Goal: Task Accomplishment & Management: Use online tool/utility

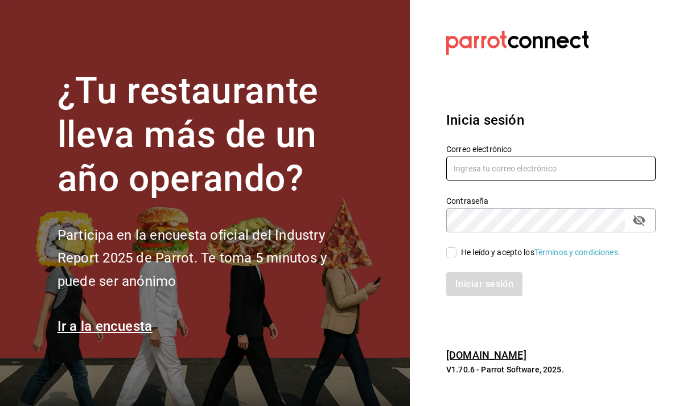
click at [498, 165] on input "text" at bounding box center [552, 169] width 210 height 24
type input "[PERSON_NAME][EMAIL_ADDRESS][DOMAIN_NAME]"
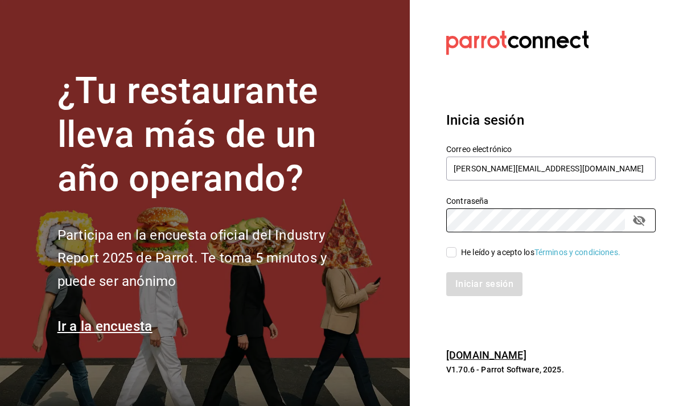
click at [341, 224] on div "¿Tu restaurante lleva más de un año operando? Participa en la encuesta oficial …" at bounding box center [341, 203] width 683 height 406
click at [443, 222] on div "Contraseña Contraseña" at bounding box center [544, 207] width 223 height 50
click at [431, 221] on section "Datos incorrectos. Verifica que tu Correo o Contraseña estén bien escritos. Ini…" at bounding box center [546, 203] width 273 height 406
click at [641, 217] on icon "passwordField" at bounding box center [639, 220] width 13 height 11
click at [452, 255] on input "He leído y acepto los Términos y condiciones." at bounding box center [452, 252] width 10 height 10
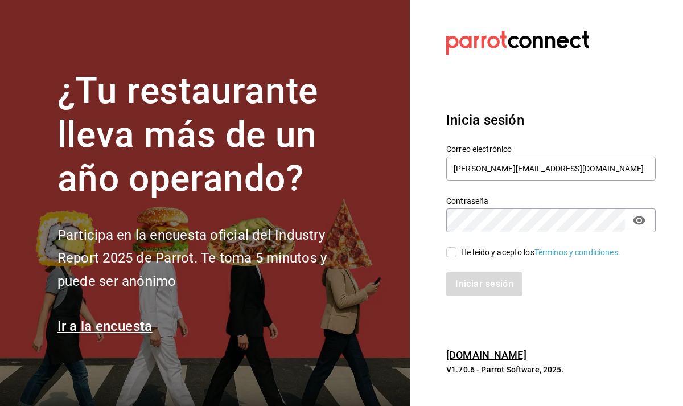
checkbox input "true"
click at [470, 286] on button "Iniciar sesión" at bounding box center [485, 284] width 77 height 24
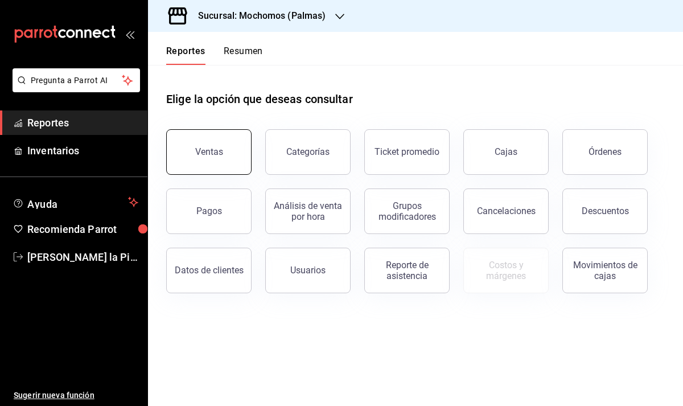
click at [236, 155] on button "Ventas" at bounding box center [208, 152] width 85 height 46
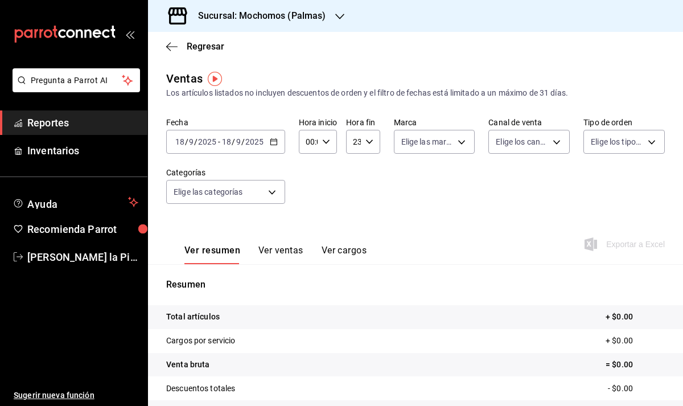
click at [278, 146] on div "2025-09-18 18 / 9 / 2025 - 2025-09-18 18 / 9 / 2025" at bounding box center [225, 142] width 119 height 24
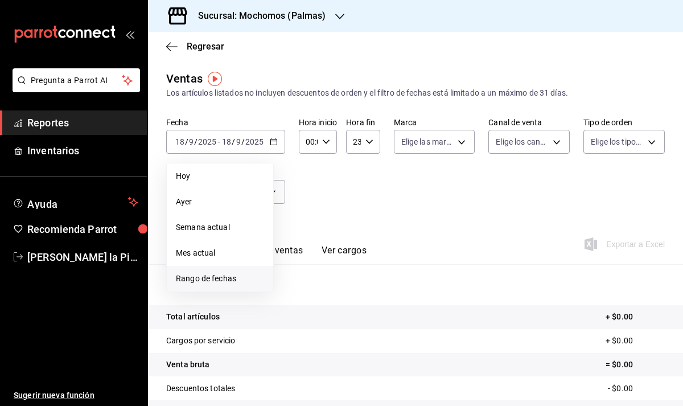
click at [227, 282] on span "Rango de fechas" at bounding box center [220, 279] width 88 height 12
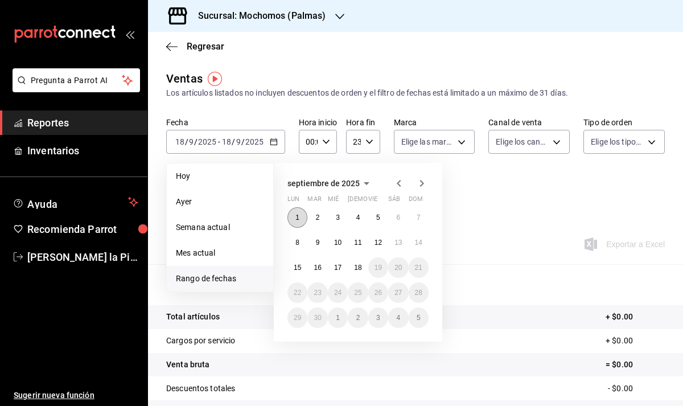
click at [299, 221] on abbr "1" at bounding box center [298, 218] width 4 height 8
click at [342, 269] on button "17" at bounding box center [338, 267] width 20 height 21
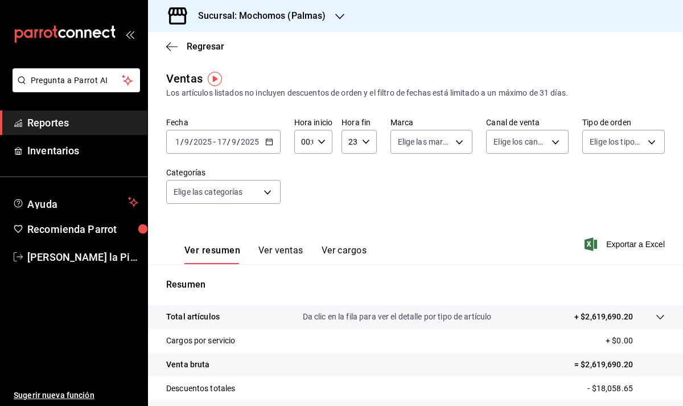
click at [294, 250] on button "Ver ventas" at bounding box center [281, 254] width 45 height 19
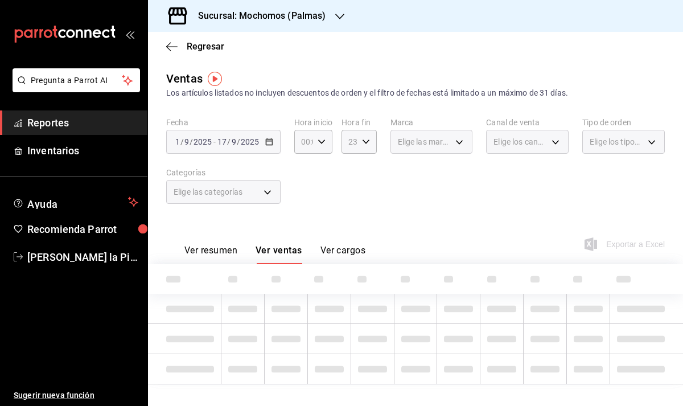
scroll to position [15, 0]
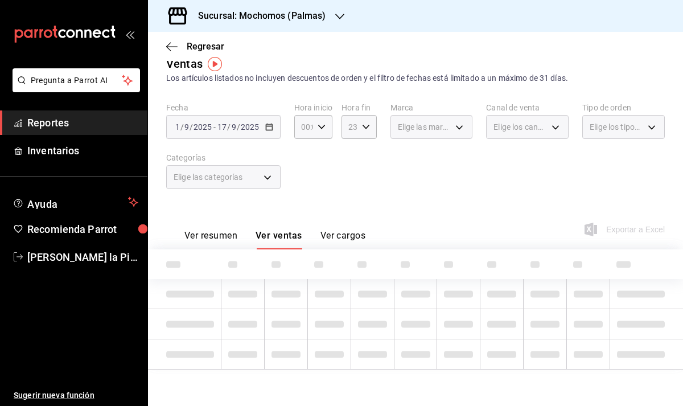
click at [208, 230] on button "Ver resumen" at bounding box center [211, 239] width 53 height 19
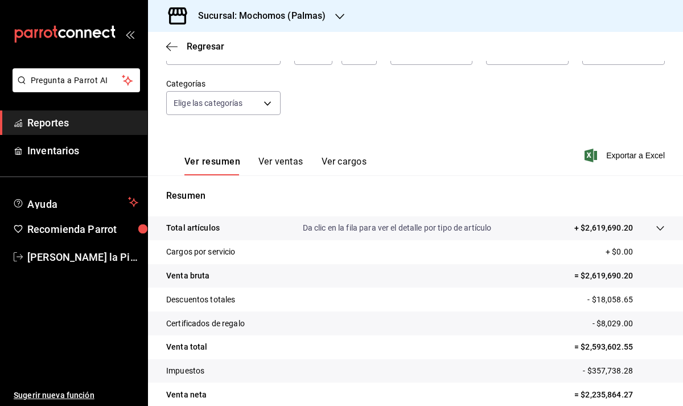
scroll to position [104, 0]
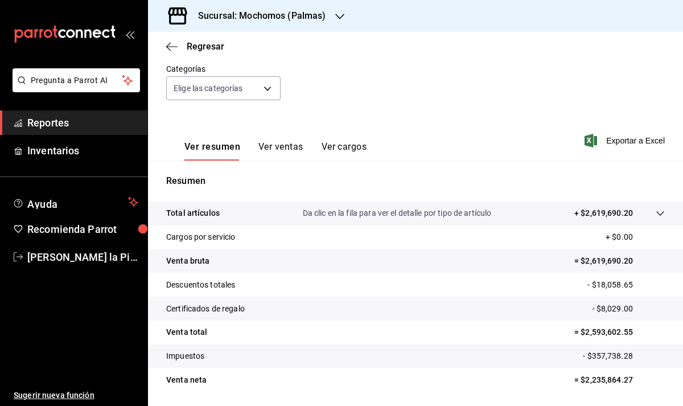
click at [662, 216] on icon at bounding box center [660, 213] width 9 height 9
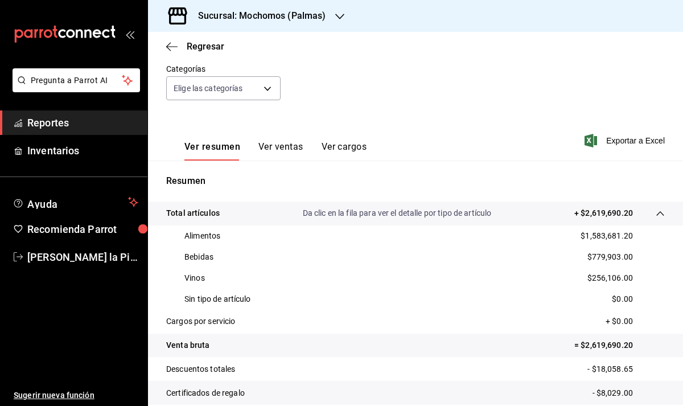
click at [662, 216] on icon at bounding box center [660, 213] width 9 height 9
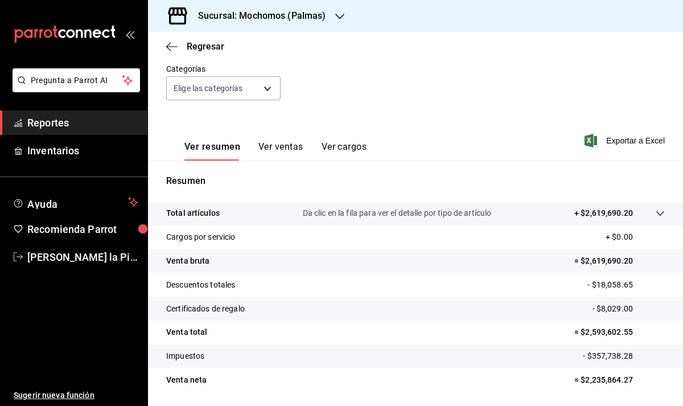
click at [279, 144] on button "Ver ventas" at bounding box center [281, 150] width 45 height 19
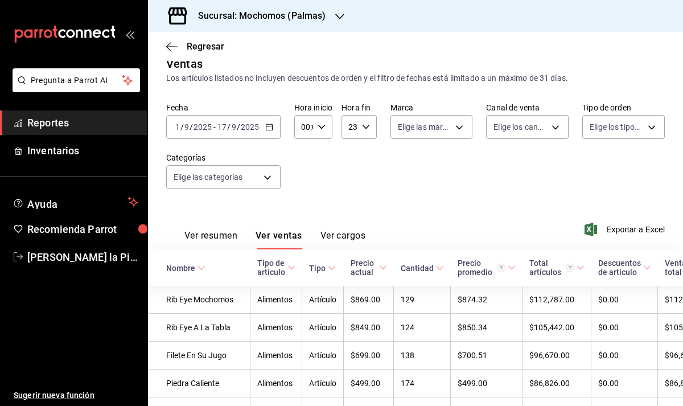
scroll to position [104, 0]
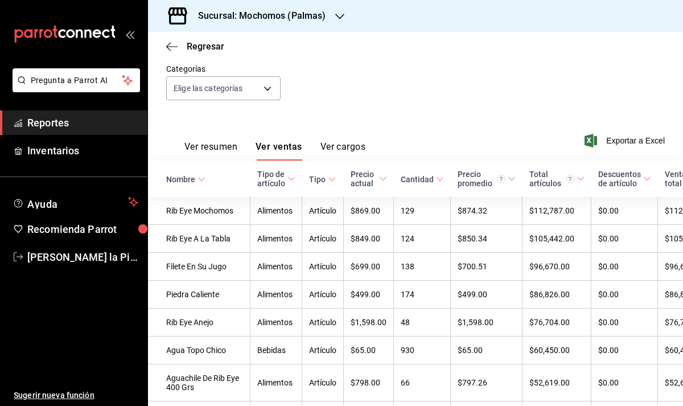
click at [341, 148] on button "Ver cargos" at bounding box center [344, 150] width 46 height 19
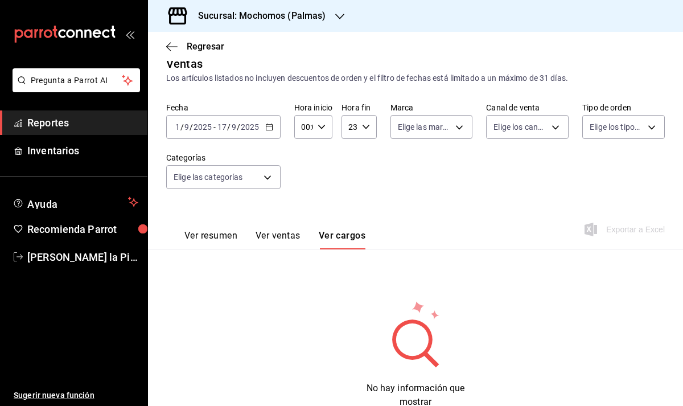
scroll to position [54, 0]
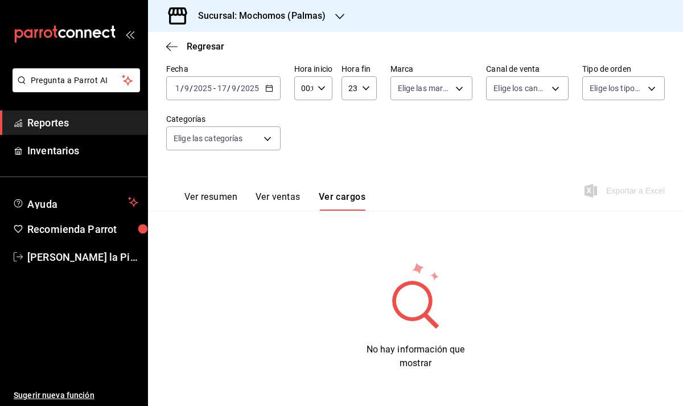
click at [224, 192] on button "Ver resumen" at bounding box center [211, 200] width 53 height 19
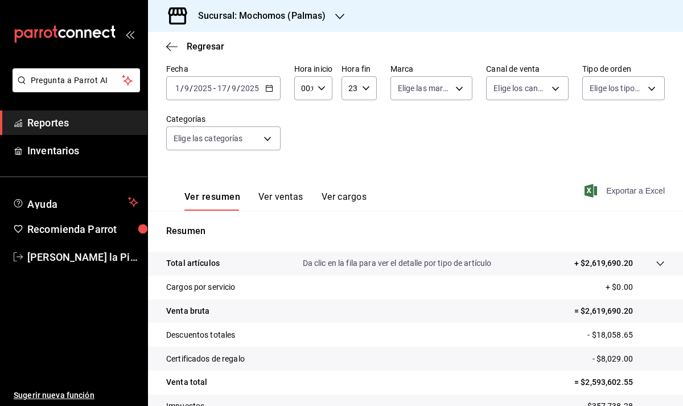
click at [633, 194] on span "Exportar a Excel" at bounding box center [626, 191] width 78 height 14
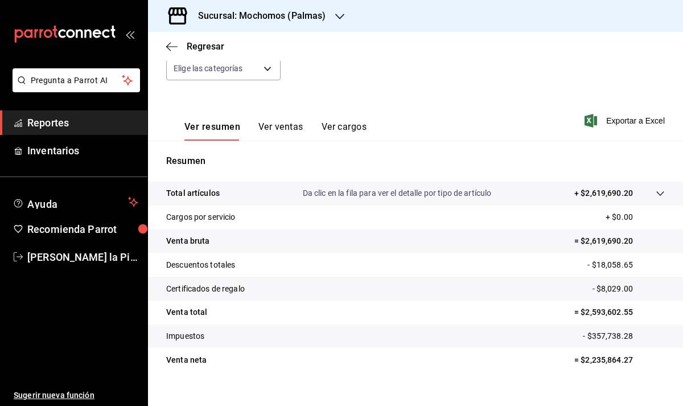
scroll to position [140, 0]
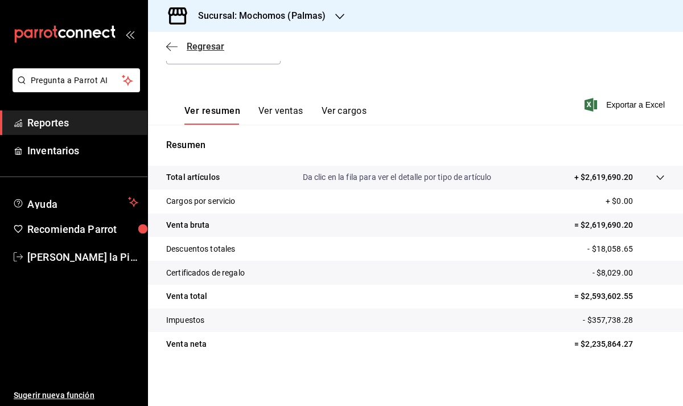
click at [178, 42] on span "Regresar" at bounding box center [195, 46] width 58 height 11
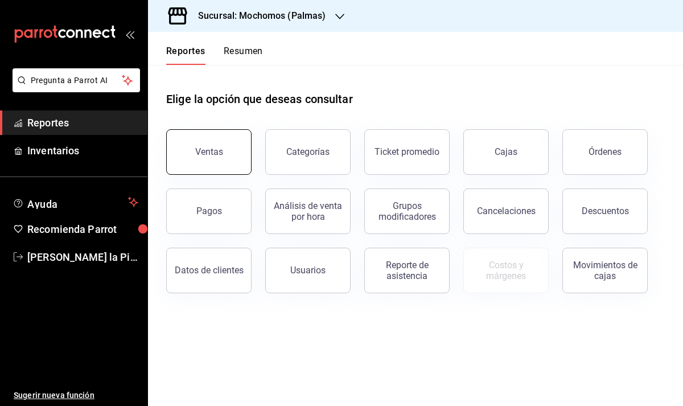
click at [231, 146] on button "Ventas" at bounding box center [208, 152] width 85 height 46
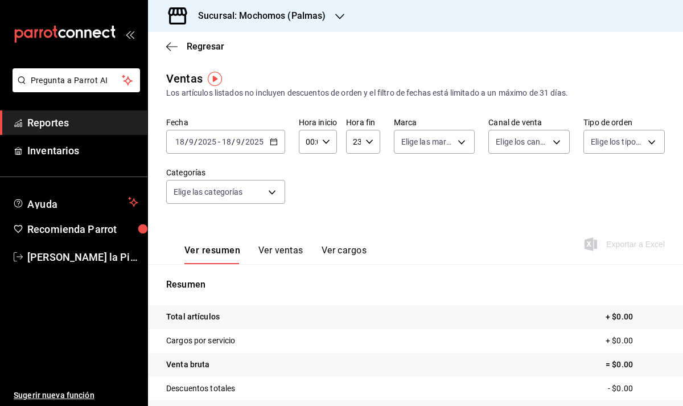
click at [275, 149] on div "2025-09-18 18 / 9 / 2025 - 2025-09-18 18 / 9 / 2025" at bounding box center [225, 142] width 119 height 24
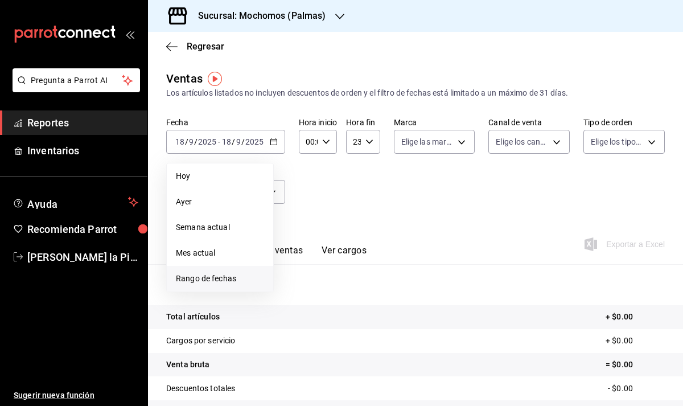
click at [213, 278] on span "Rango de fechas" at bounding box center [220, 279] width 88 height 12
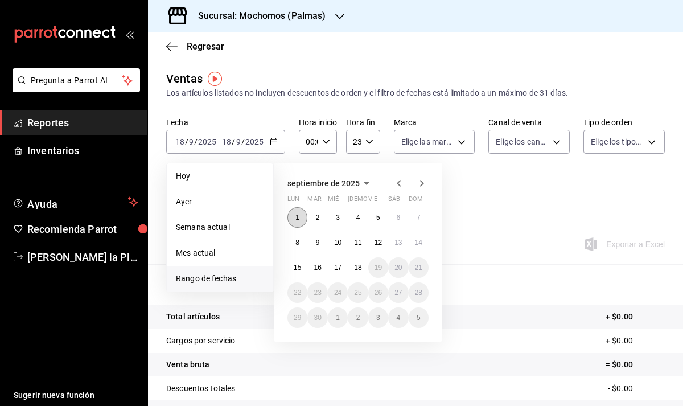
click at [299, 222] on button "1" at bounding box center [298, 217] width 20 height 21
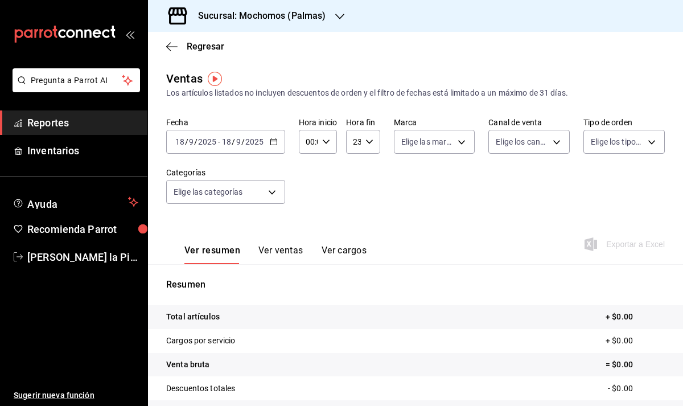
click at [277, 143] on icon "button" at bounding box center [274, 142] width 8 height 8
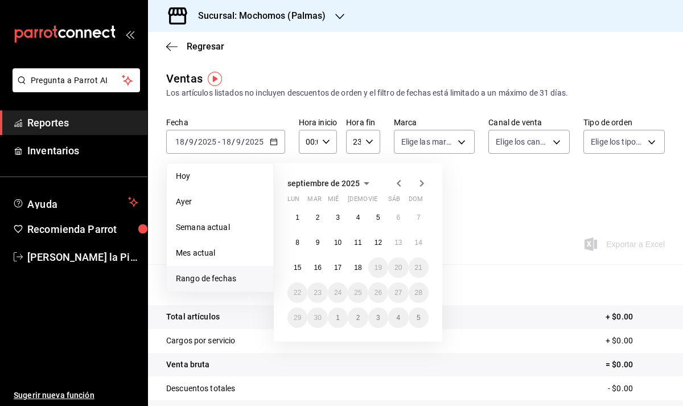
click at [368, 186] on icon "button" at bounding box center [367, 184] width 14 height 14
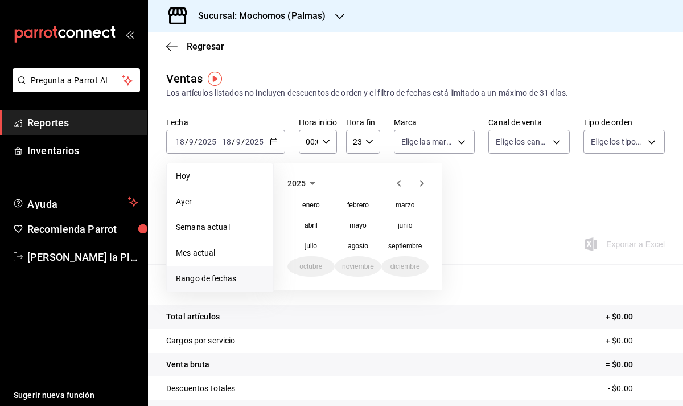
click at [313, 185] on icon "button" at bounding box center [313, 184] width 14 height 14
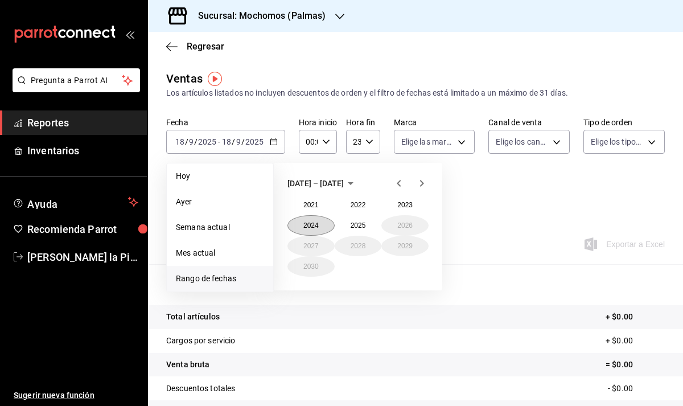
click at [322, 224] on button "2024" at bounding box center [311, 225] width 47 height 21
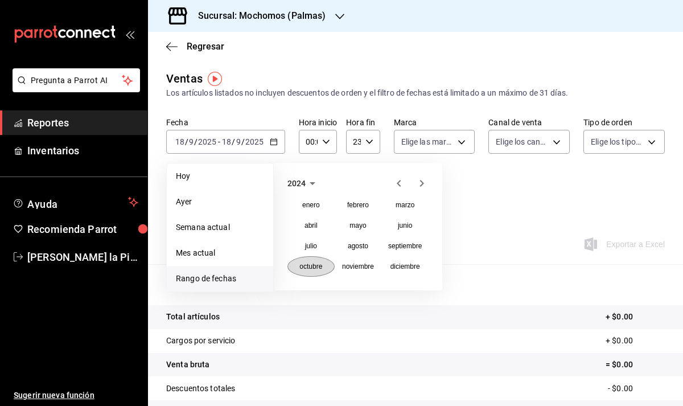
click at [316, 262] on button "octubre" at bounding box center [311, 266] width 47 height 21
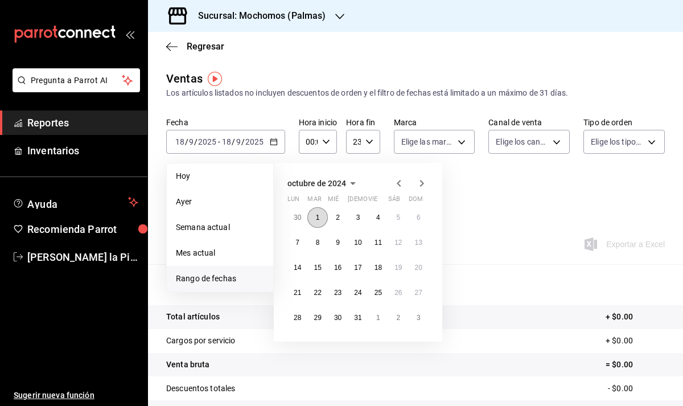
click at [317, 221] on button "1" at bounding box center [318, 217] width 20 height 21
drag, startPoint x: 320, startPoint y: 221, endPoint x: 362, endPoint y: 316, distance: 103.5
click at [362, 316] on div "30 1 2 3 4 5 6 7 8 9 10 11 12 13 14 15 16 17 18 19 20 21 22 23 24 25 26 27 28 2…" at bounding box center [358, 267] width 141 height 121
click at [362, 316] on button "31" at bounding box center [358, 318] width 20 height 21
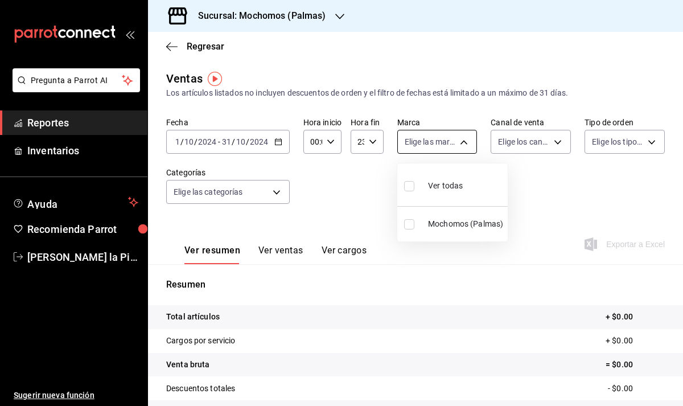
click at [467, 142] on body "Pregunta a Parrot AI Reportes Inventarios Ayuda Recomienda Parrot Alejandro De …" at bounding box center [341, 203] width 683 height 406
click at [435, 222] on span "Mochomos (Palmas)" at bounding box center [465, 224] width 75 height 12
type input "70f98016-ab90-4f26-81e6-ab4884d8d8a0"
checkbox input "true"
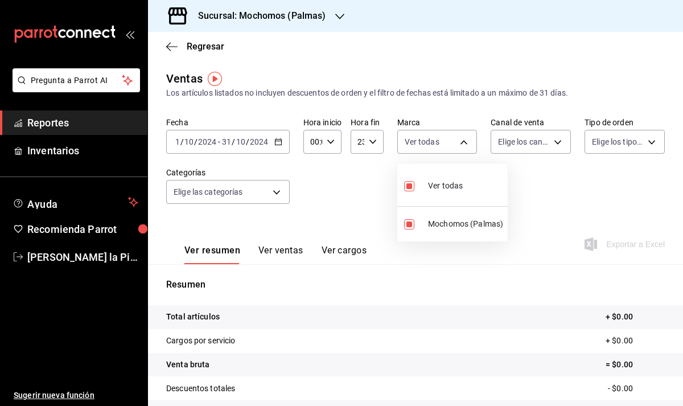
click at [540, 137] on div at bounding box center [341, 203] width 683 height 406
click at [621, 146] on body "Pregunta a Parrot AI Reportes Inventarios Ayuda Recomienda Parrot Alejandro De …" at bounding box center [341, 203] width 683 height 406
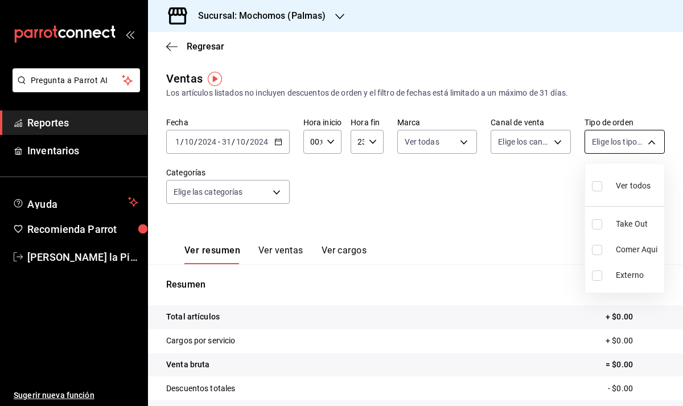
click at [621, 146] on div at bounding box center [341, 203] width 683 height 406
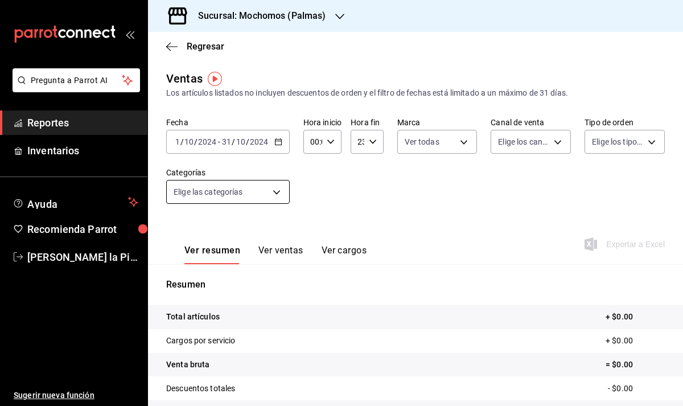
click at [256, 192] on body "Pregunta a Parrot AI Reportes Inventarios Ayuda Recomienda Parrot Alejandro De …" at bounding box center [341, 203] width 683 height 406
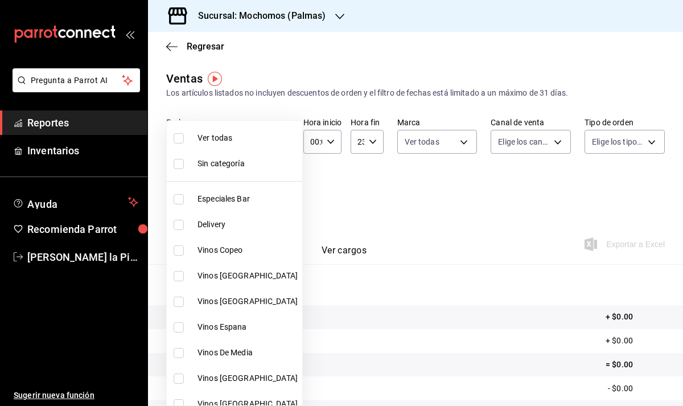
click at [239, 137] on span "Ver todas" at bounding box center [248, 138] width 100 height 12
type input "bf8485d7-e0cc-45c4-ab71-007f8ecc3e56,b9965cb2-92ec-4840-853f-0e08f184e216,7b542…"
checkbox input "true"
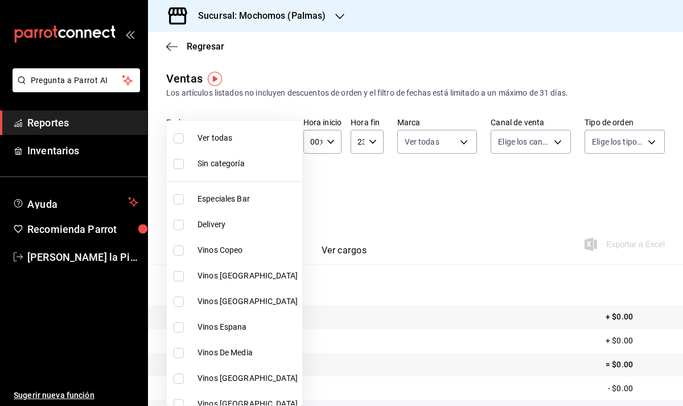
checkbox input "true"
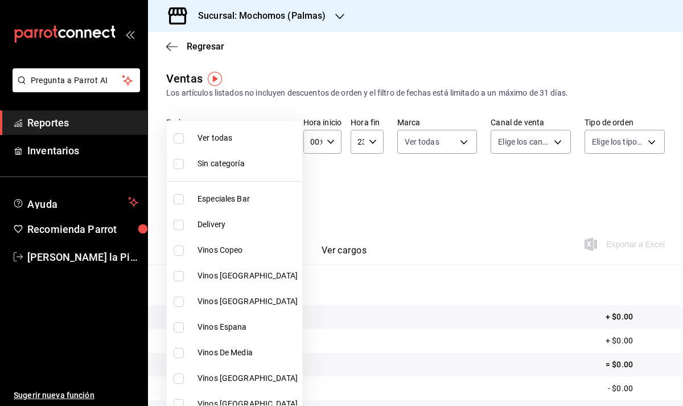
checkbox input "true"
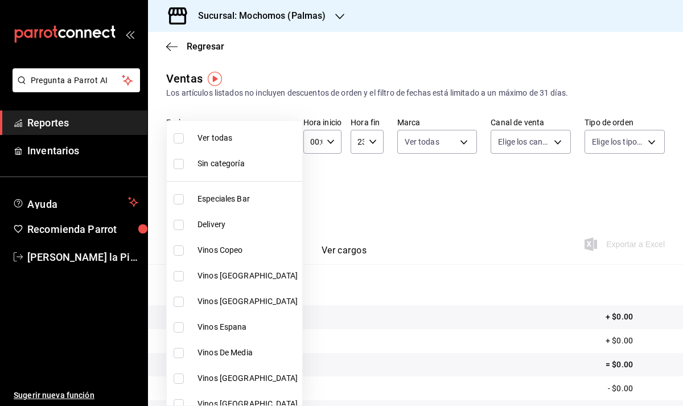
checkbox input "true"
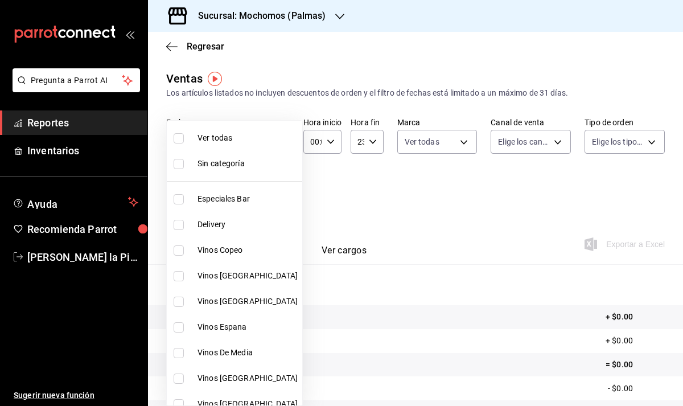
checkbox input "true"
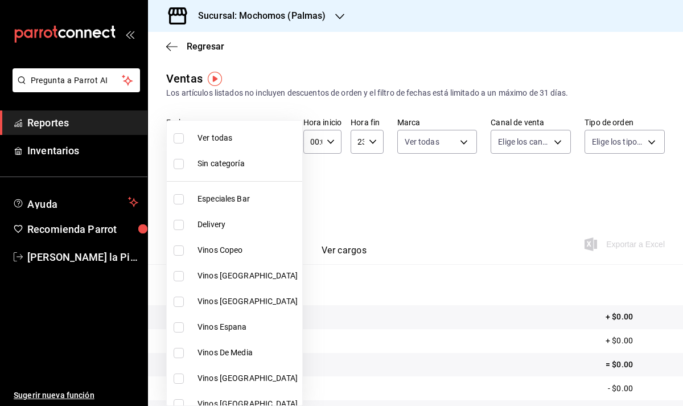
checkbox input "true"
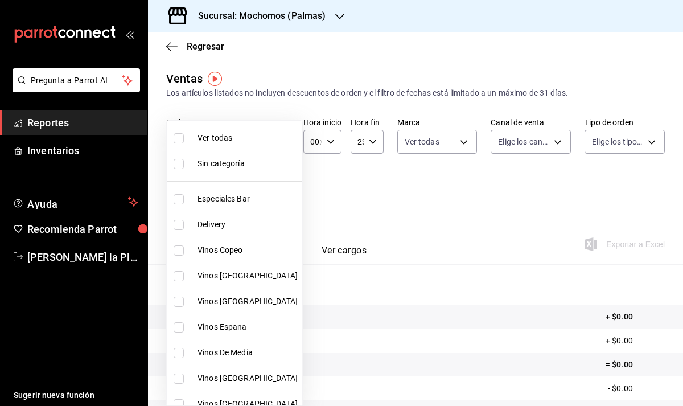
checkbox input "true"
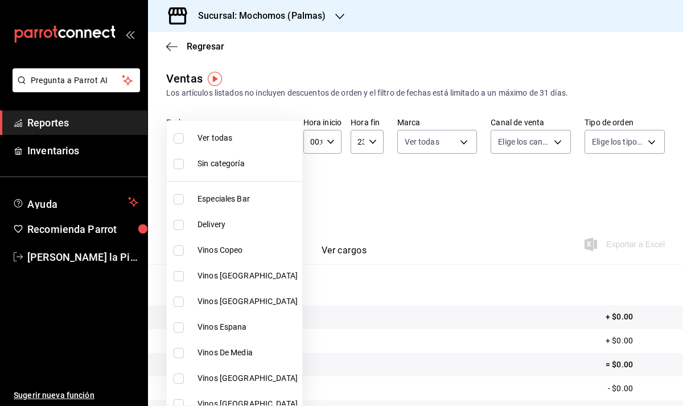
checkbox input "true"
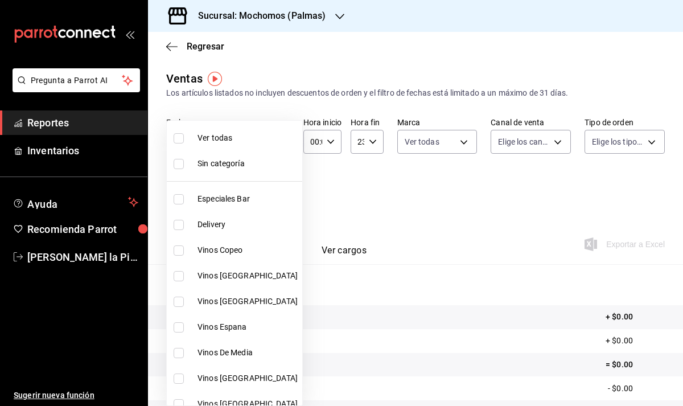
checkbox input "true"
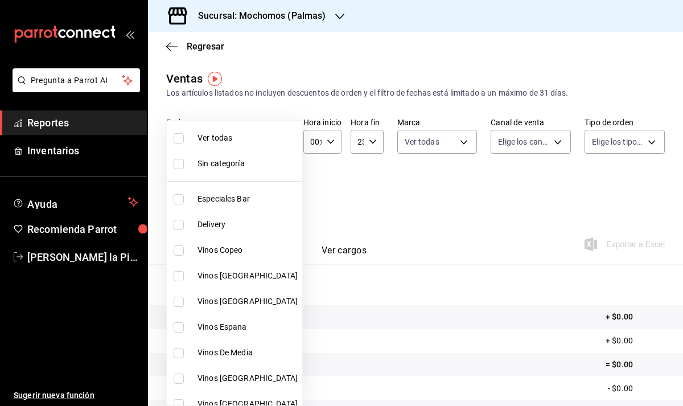
checkbox input "true"
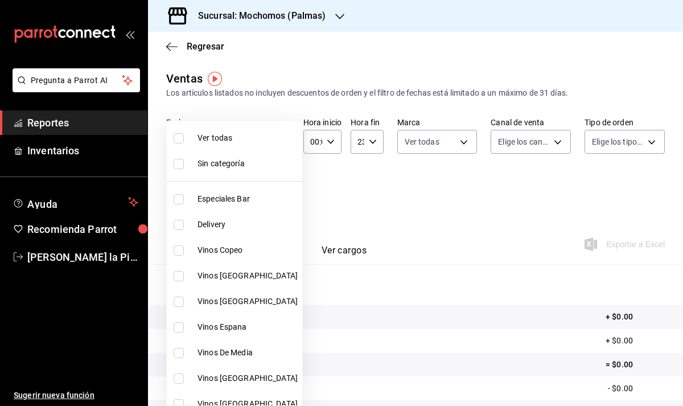
checkbox input "true"
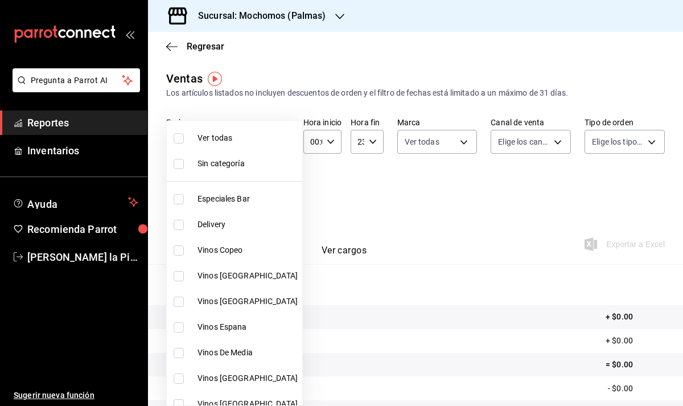
checkbox input "true"
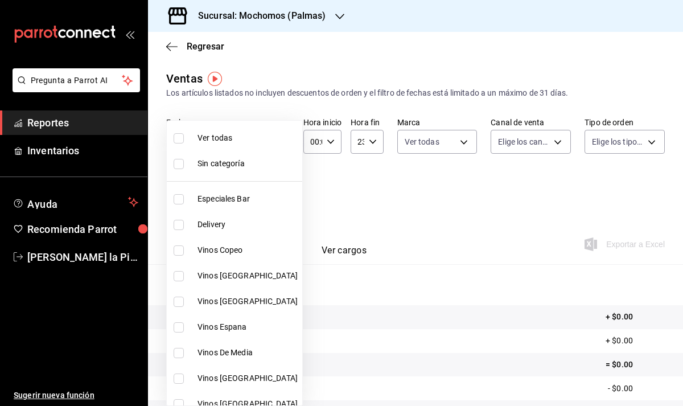
checkbox input "true"
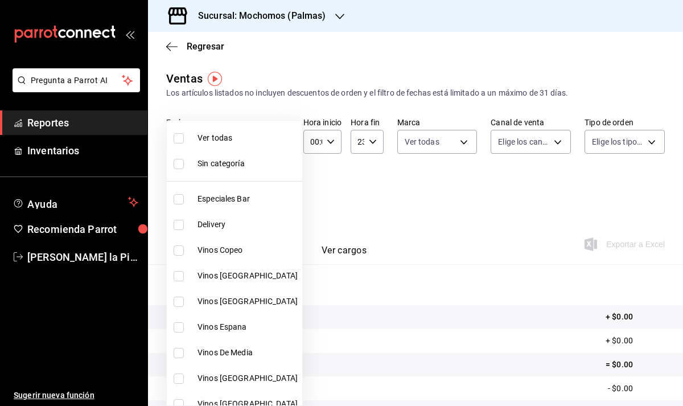
checkbox input "true"
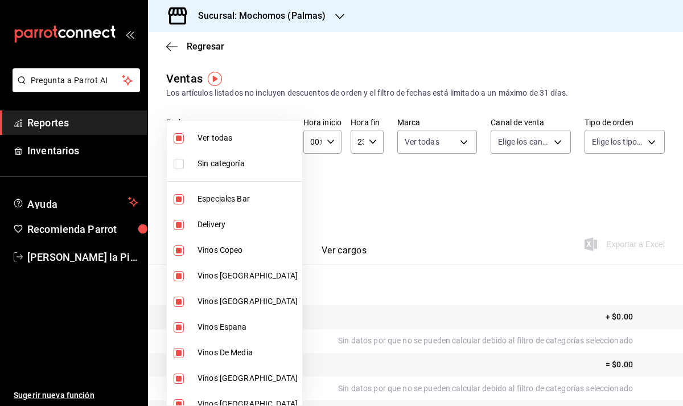
click at [454, 222] on div at bounding box center [341, 203] width 683 height 406
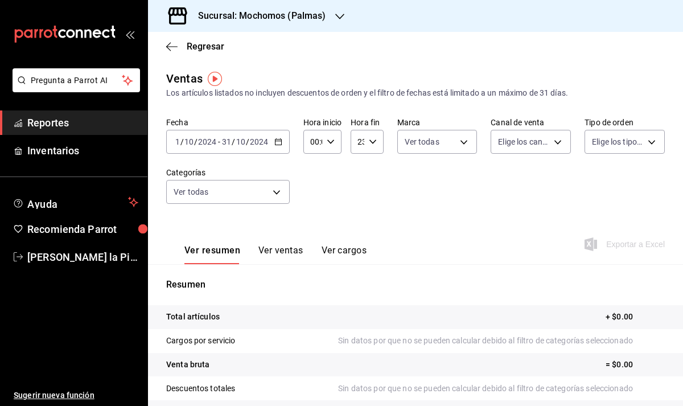
click at [277, 145] on icon "button" at bounding box center [279, 142] width 8 height 8
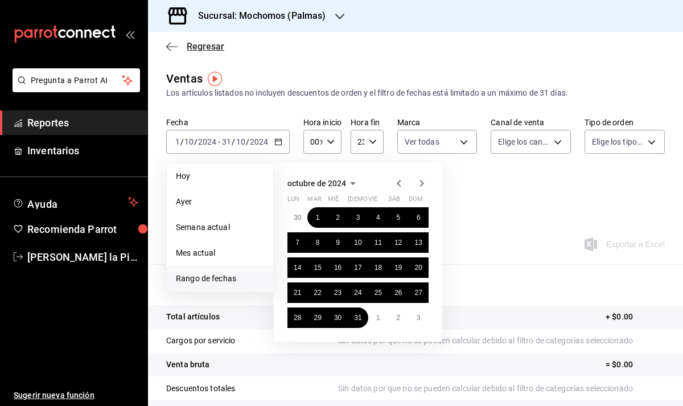
click at [174, 44] on icon "button" at bounding box center [171, 47] width 11 height 10
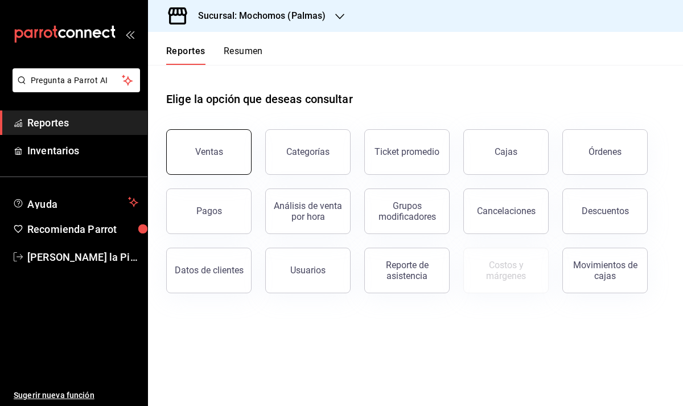
click at [219, 157] on button "Ventas" at bounding box center [208, 152] width 85 height 46
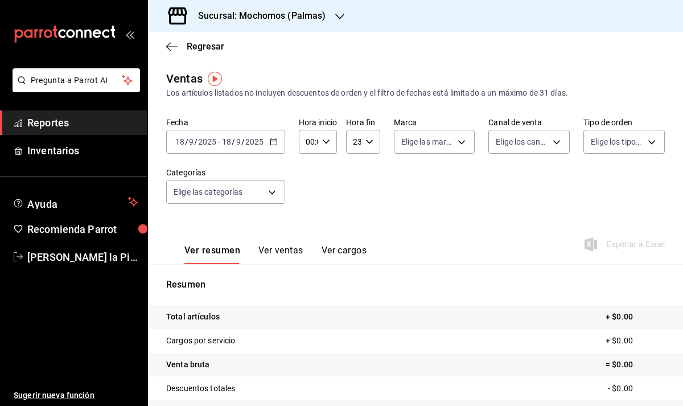
click at [273, 146] on div "2025-09-18 18 / 9 / 2025 - 2025-09-18 18 / 9 / 2025" at bounding box center [225, 142] width 119 height 24
click at [276, 143] on \(Stroke\) "button" at bounding box center [274, 142] width 7 height 6
click at [379, 192] on div "Fecha 2025-09-18 18 / 9 / 2025 - 2025-09-18 18 / 9 / 2025 Hora inicio 00:00 Hor…" at bounding box center [415, 167] width 499 height 100
